Goal: Task Accomplishment & Management: Manage account settings

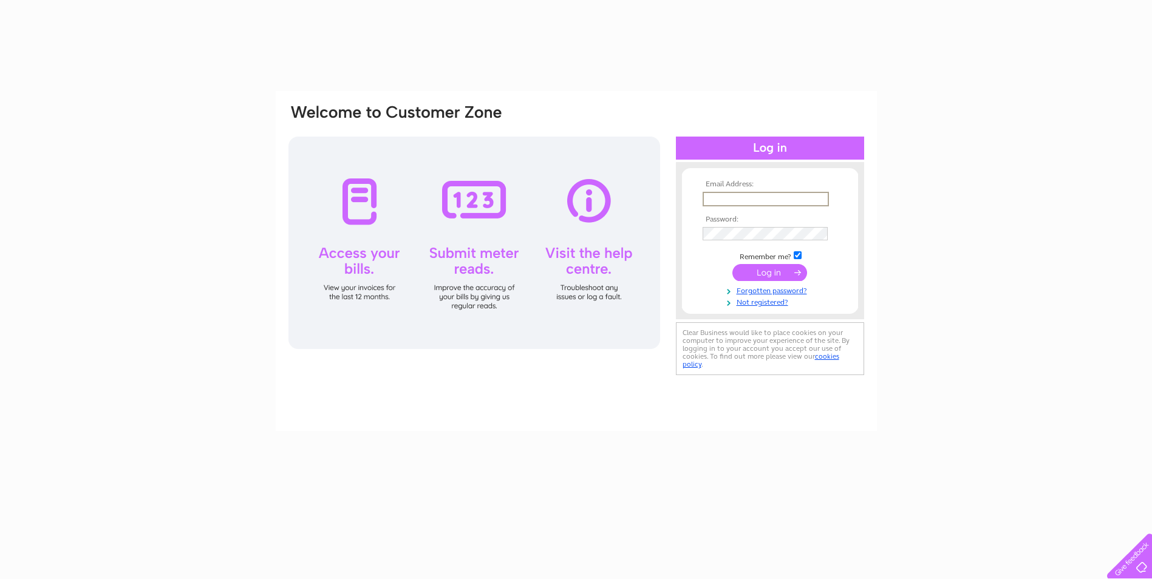
click at [724, 205] on input "text" at bounding box center [766, 199] width 126 height 15
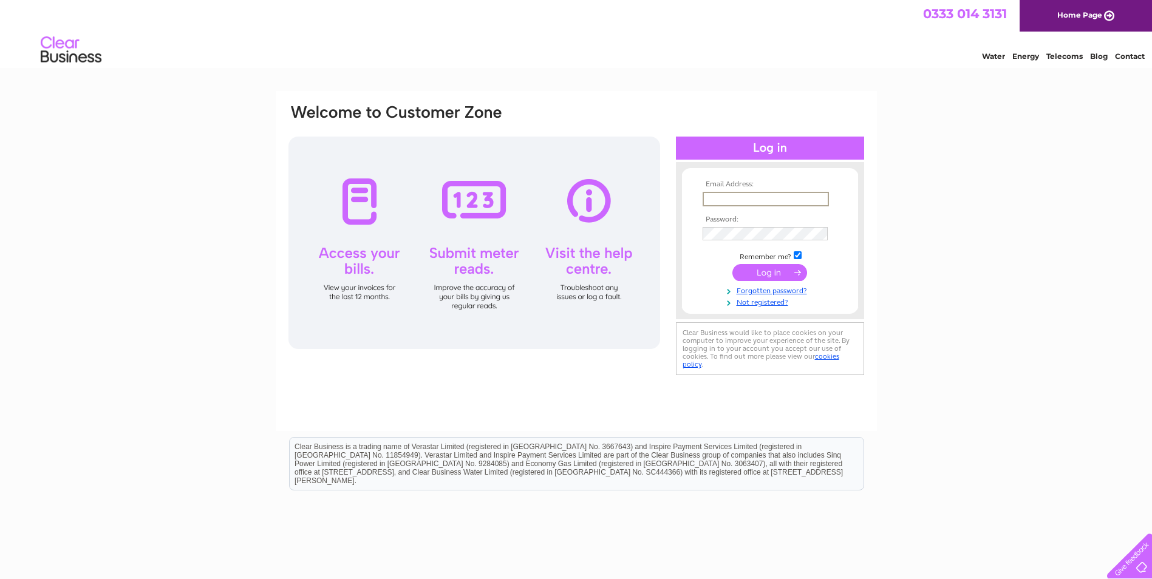
type input "[PERSON_NAME][EMAIL_ADDRESS][PERSON_NAME][DOMAIN_NAME]"
click at [732, 264] on input "submit" at bounding box center [769, 272] width 75 height 17
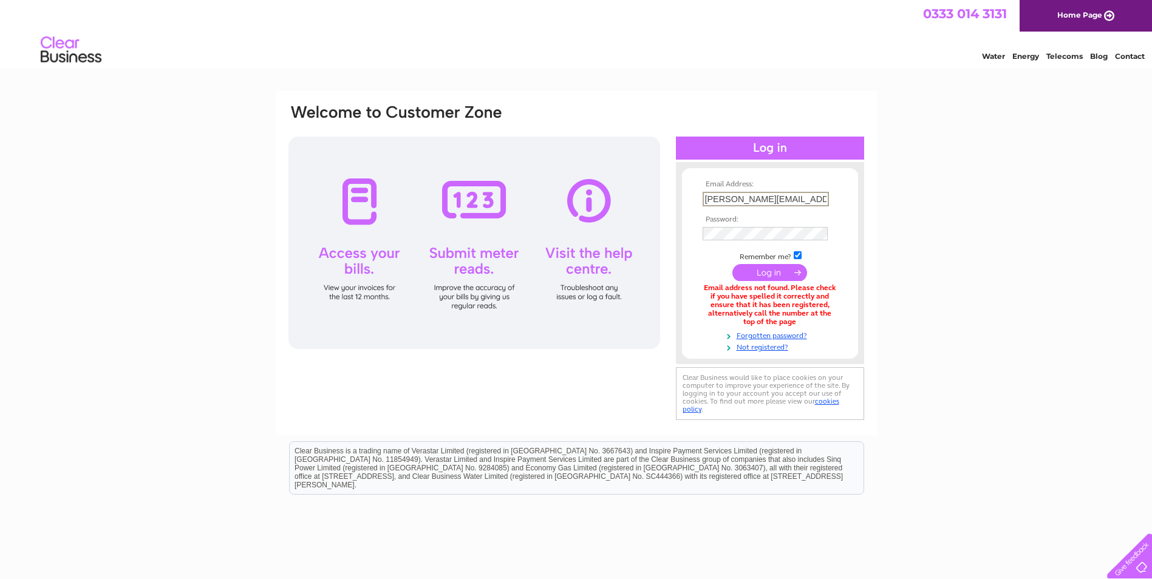
drag, startPoint x: 823, startPoint y: 197, endPoint x: 631, endPoint y: 189, distance: 192.7
click at [631, 189] on div "Email Address: michelle.leahy@3sltd.co.uk Password:" at bounding box center [576, 263] width 578 height 320
type input "accounts@3sltd.co.uk"
click at [732, 264] on input "submit" at bounding box center [769, 272] width 75 height 17
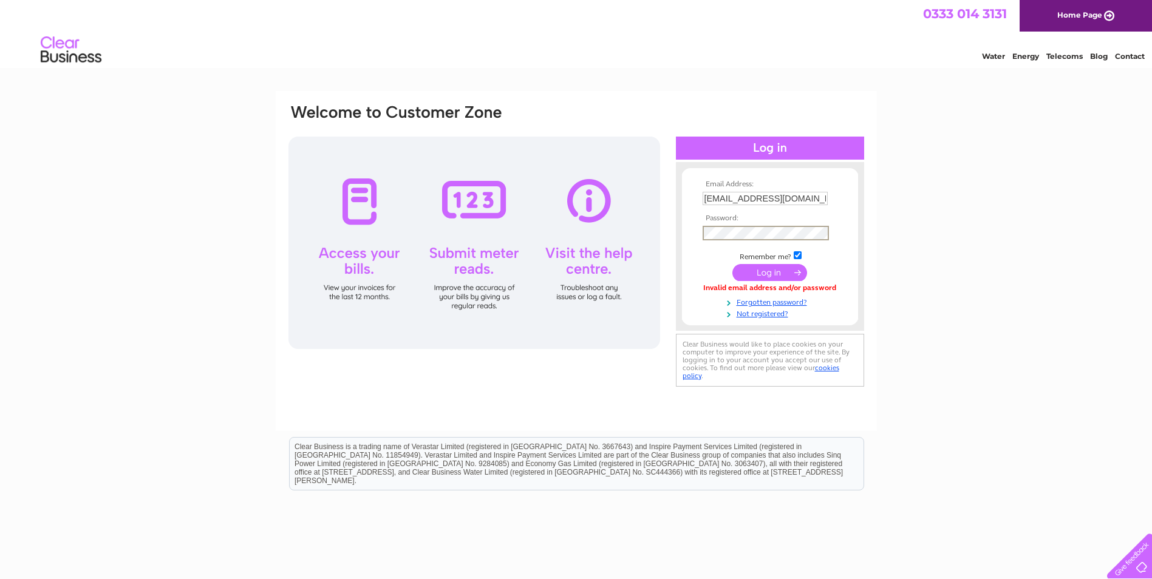
click at [732, 264] on input "submit" at bounding box center [769, 272] width 75 height 17
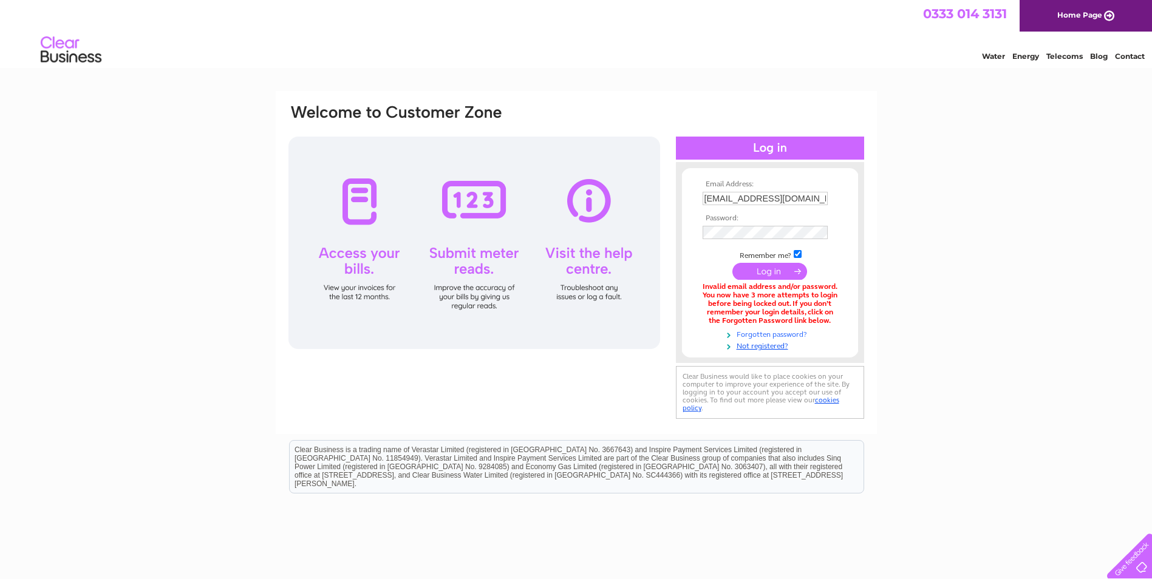
click at [793, 334] on link "Forgotten password?" at bounding box center [772, 334] width 138 height 12
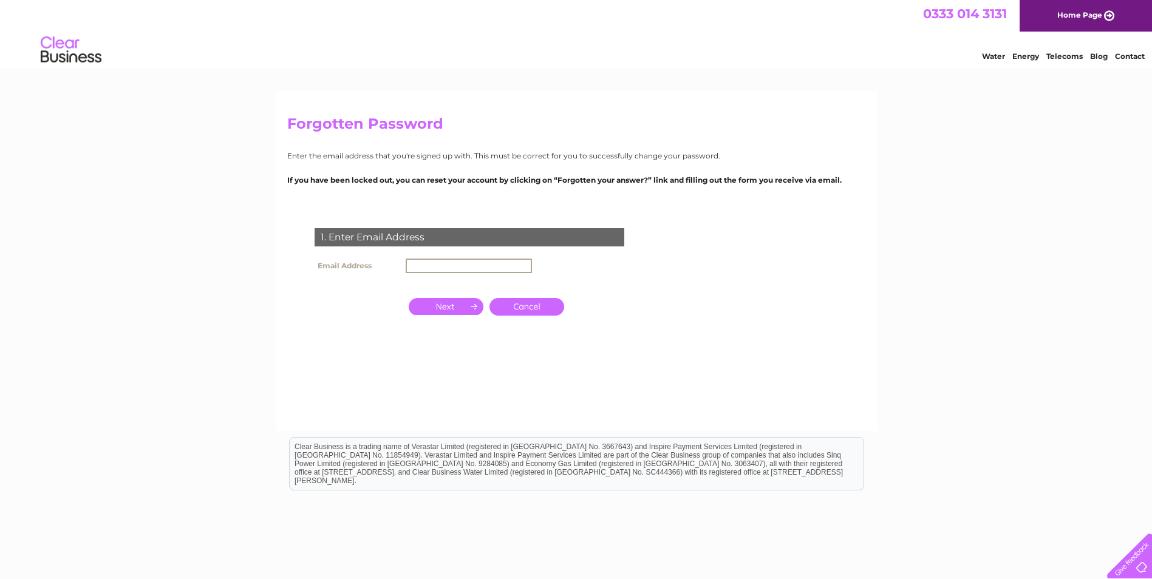
click at [462, 267] on input "text" at bounding box center [469, 266] width 126 height 15
type input "[EMAIL_ADDRESS][DOMAIN_NAME]"
click at [442, 305] on input "button" at bounding box center [446, 305] width 75 height 17
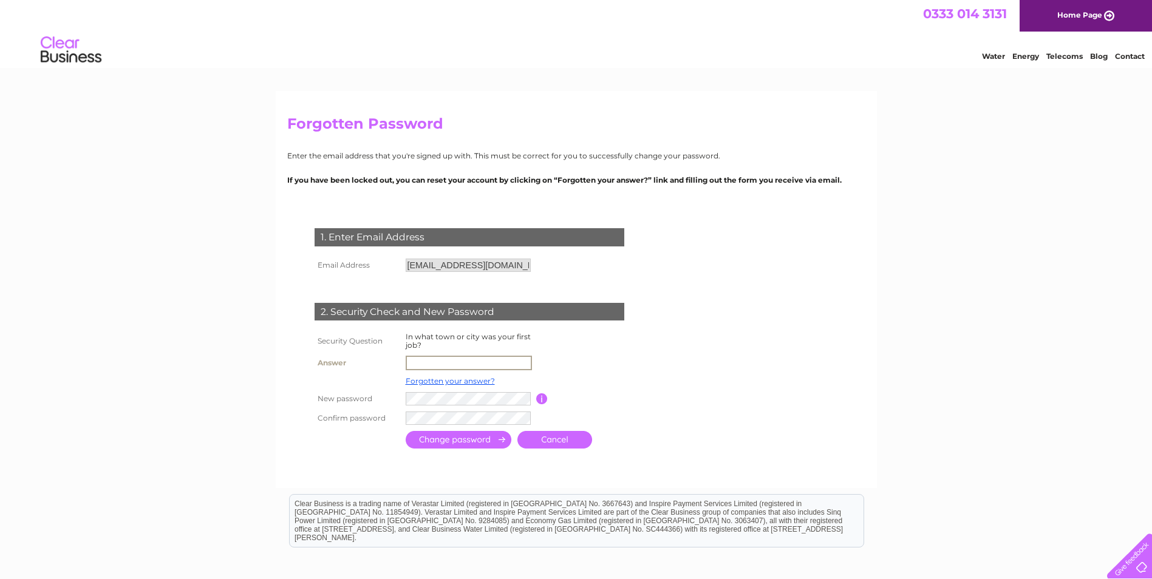
click at [438, 363] on input "text" at bounding box center [469, 363] width 126 height 15
type input "Northampton"
click at [406, 431] on input "submit" at bounding box center [459, 440] width 106 height 18
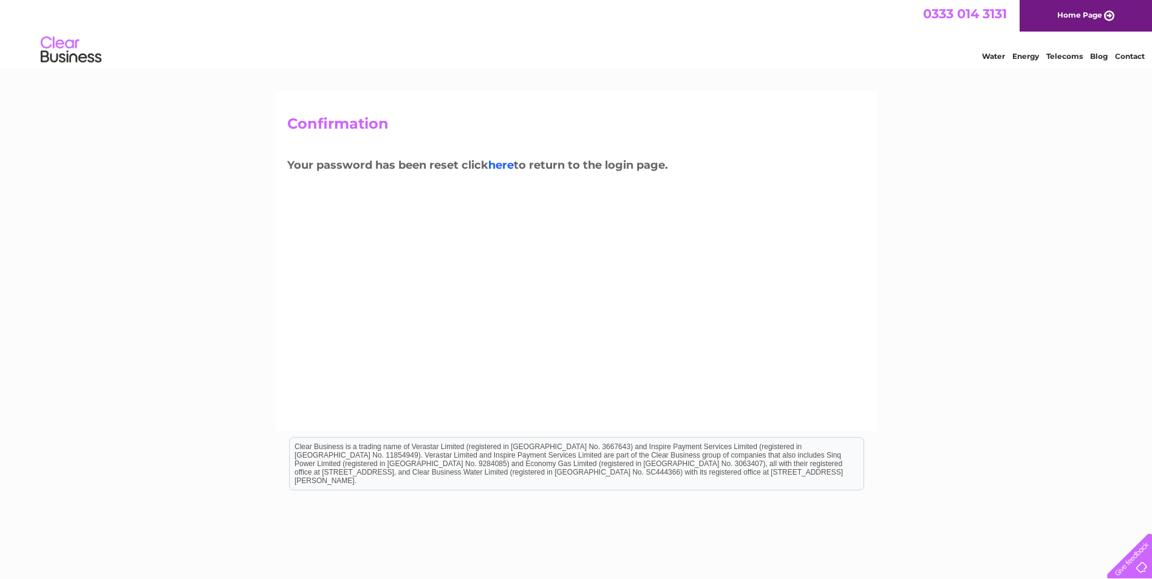
click at [506, 165] on link "here" at bounding box center [501, 164] width 26 height 13
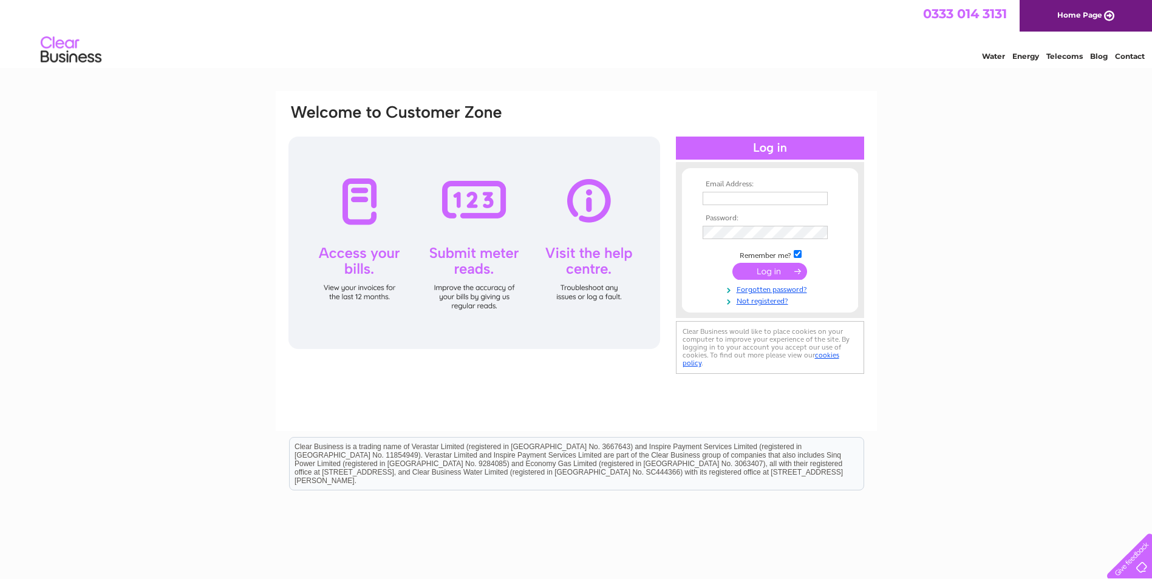
click at [745, 198] on input "text" at bounding box center [765, 198] width 125 height 13
type input "[EMAIL_ADDRESS][DOMAIN_NAME]"
click at [732, 264] on input "submit" at bounding box center [769, 272] width 75 height 17
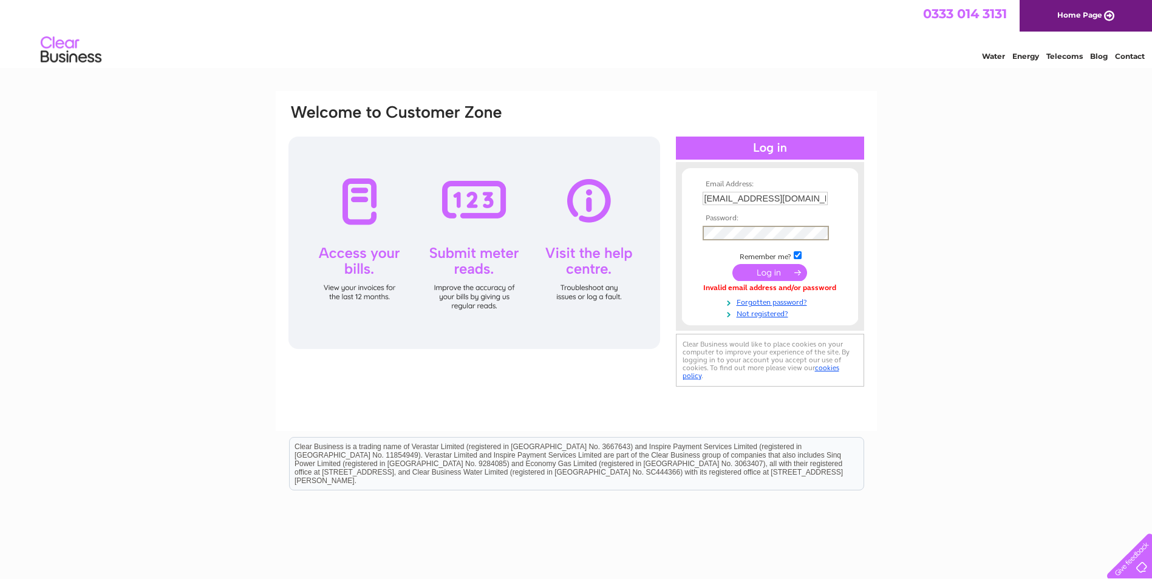
click at [758, 268] on input "submit" at bounding box center [769, 272] width 75 height 17
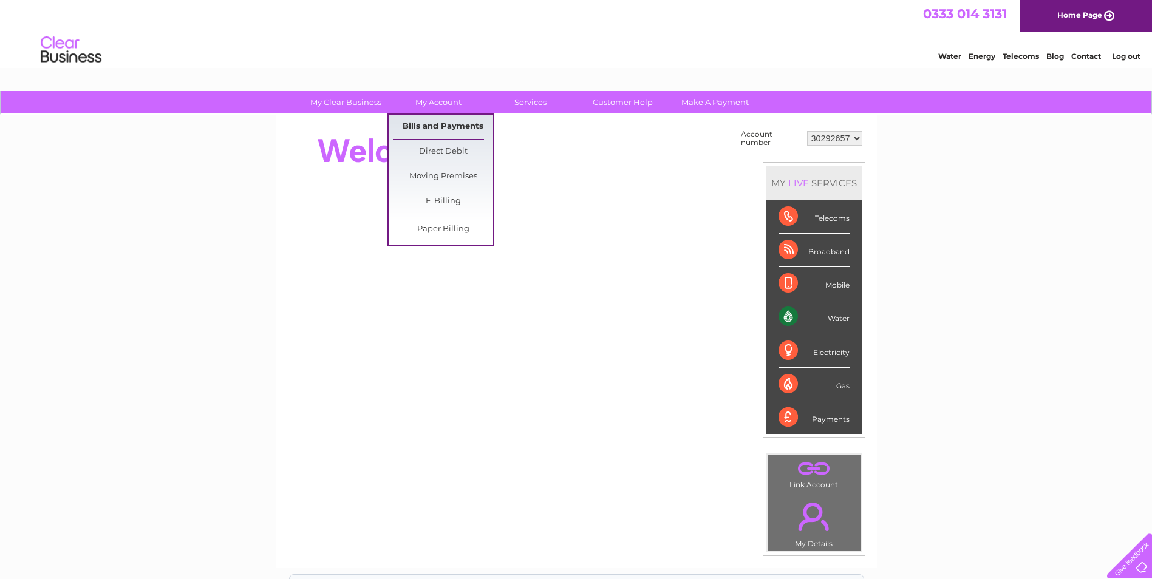
click at [451, 129] on link "Bills and Payments" at bounding box center [443, 127] width 100 height 24
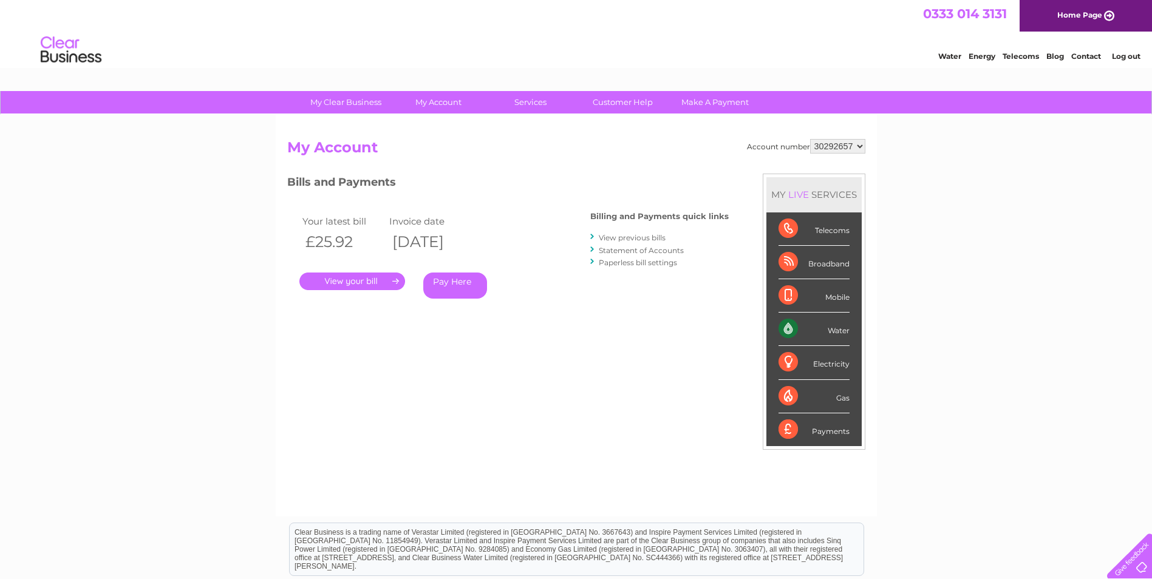
click at [369, 281] on link "." at bounding box center [352, 282] width 106 height 18
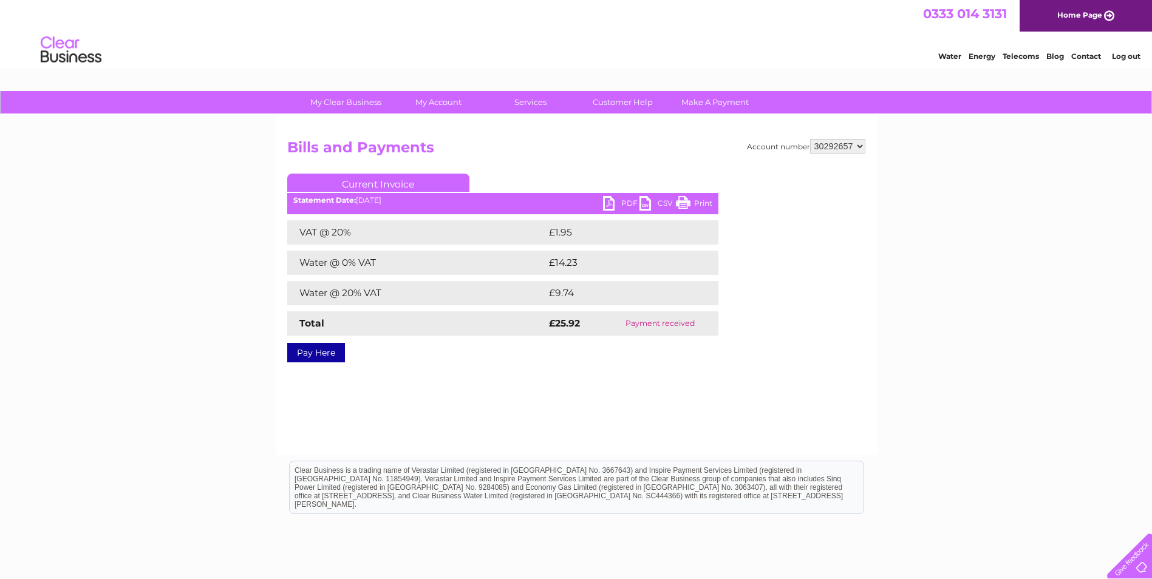
click at [631, 204] on link "PDF" at bounding box center [621, 205] width 36 height 18
click at [1130, 55] on link "Log out" at bounding box center [1126, 56] width 29 height 9
